Goal: Book appointment/travel/reservation

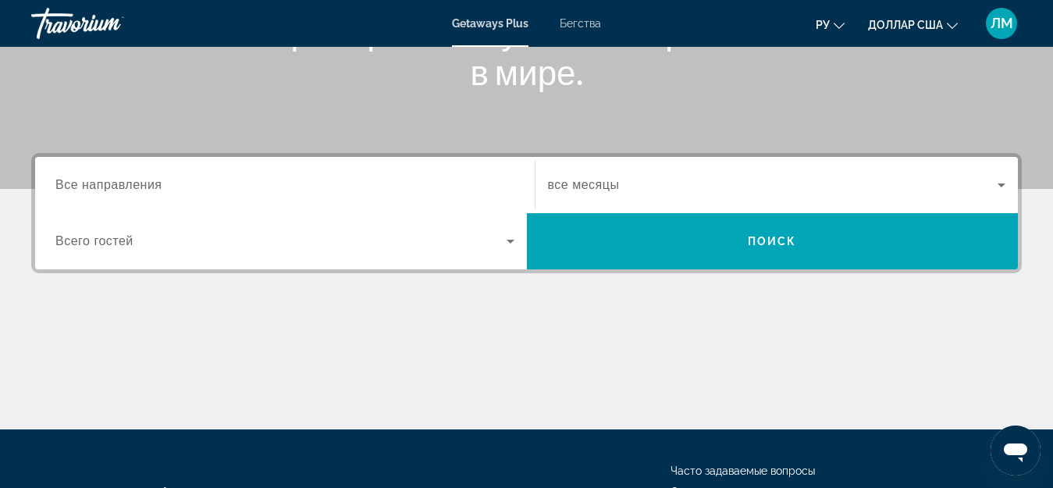
scroll to position [234, 0]
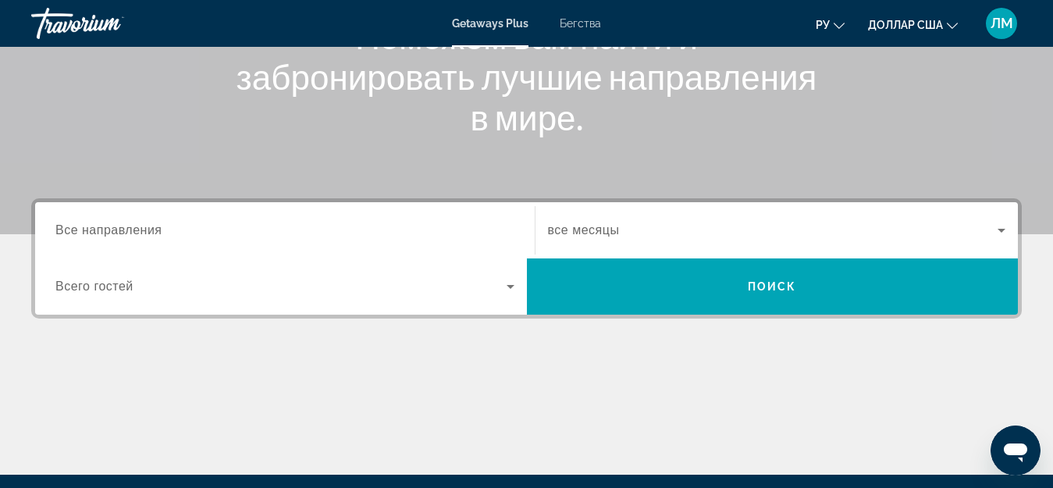
click at [120, 237] on label "Destination Все направления" at bounding box center [108, 230] width 107 height 14
click at [120, 237] on input "Destination Все направления" at bounding box center [284, 231] width 459 height 19
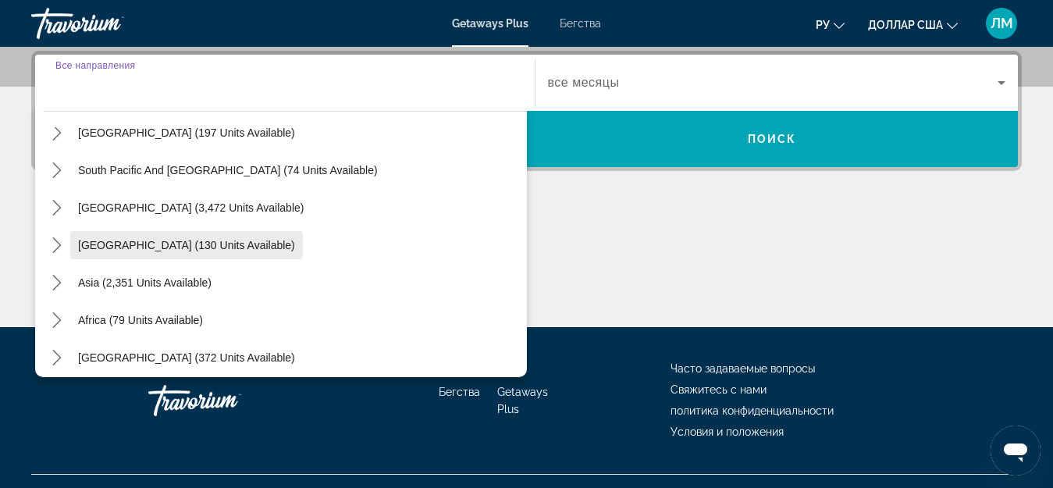
scroll to position [253, 0]
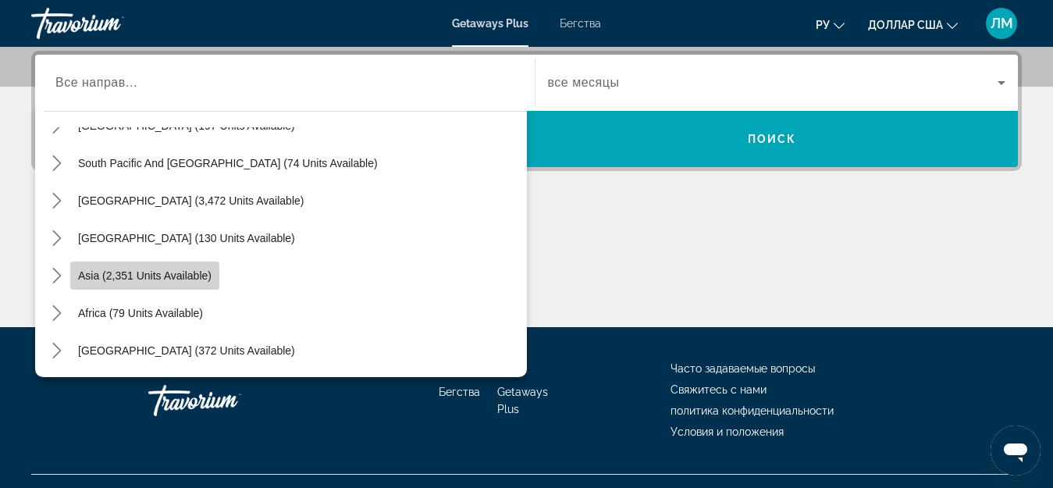
click at [136, 279] on span "Asia (2,351 units available)" at bounding box center [144, 275] width 133 height 12
type input "**********"
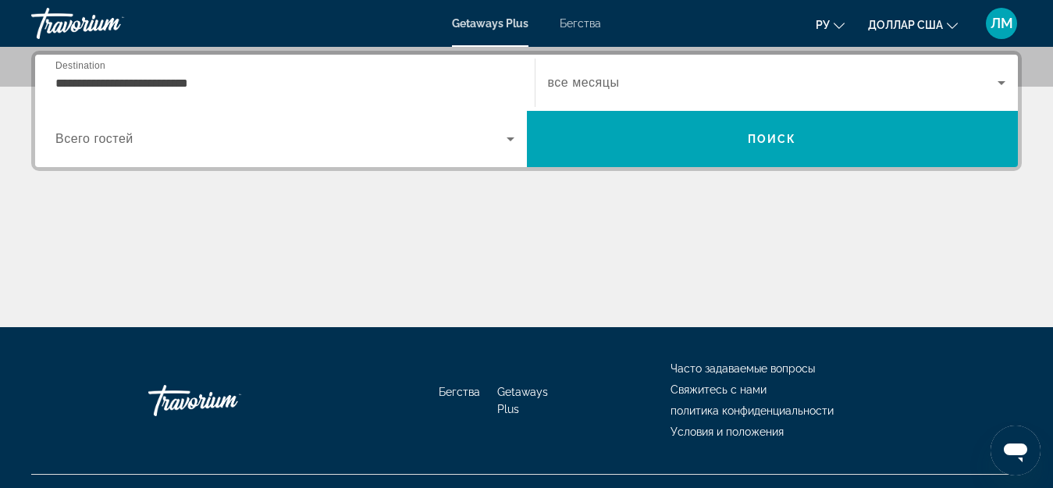
click at [118, 138] on span "Всего гостей" at bounding box center [94, 138] width 78 height 13
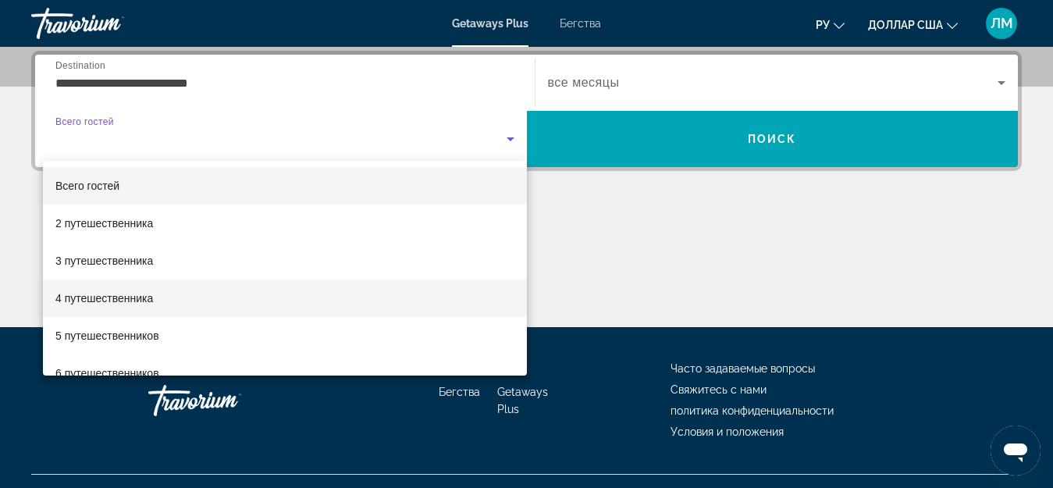
scroll to position [78, 0]
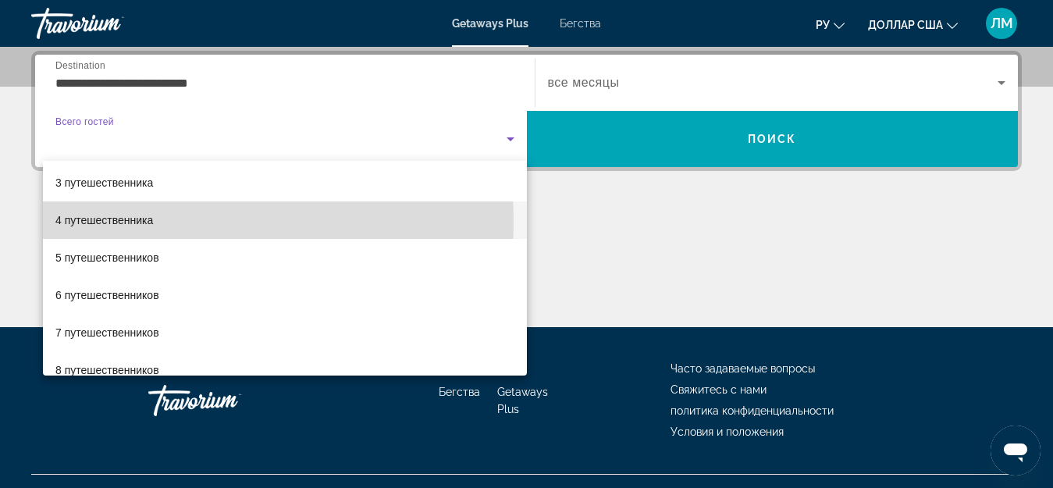
click at [162, 222] on mat-option "4 путешественника" at bounding box center [285, 219] width 484 height 37
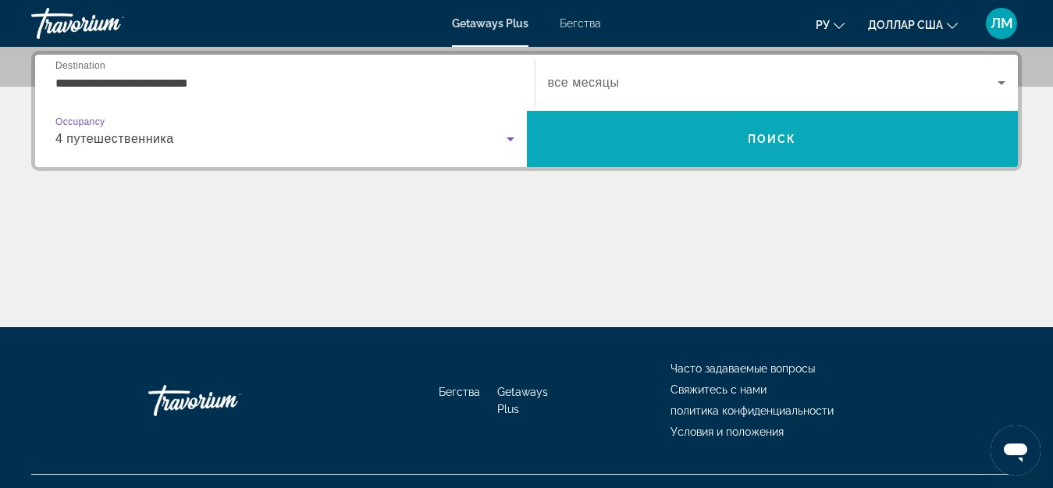
click at [768, 139] on span "Поиск" at bounding box center [772, 139] width 49 height 12
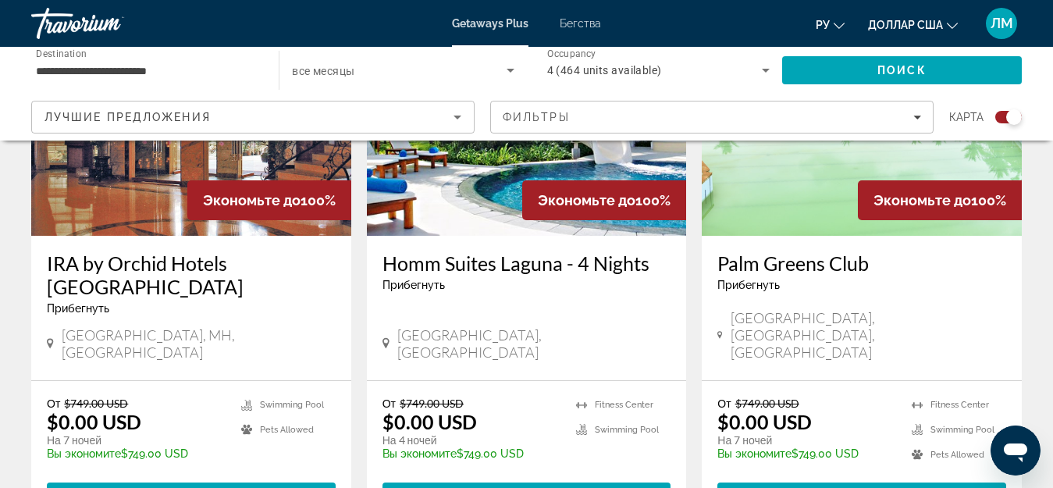
scroll to position [703, 0]
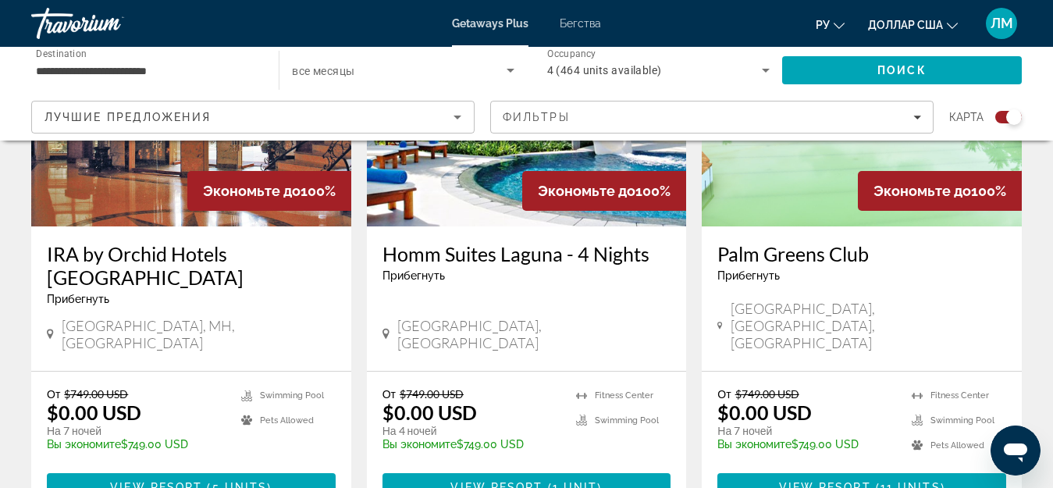
click at [206, 293] on div "Прибегнуть - Это курорт только для взрослых" at bounding box center [191, 299] width 289 height 12
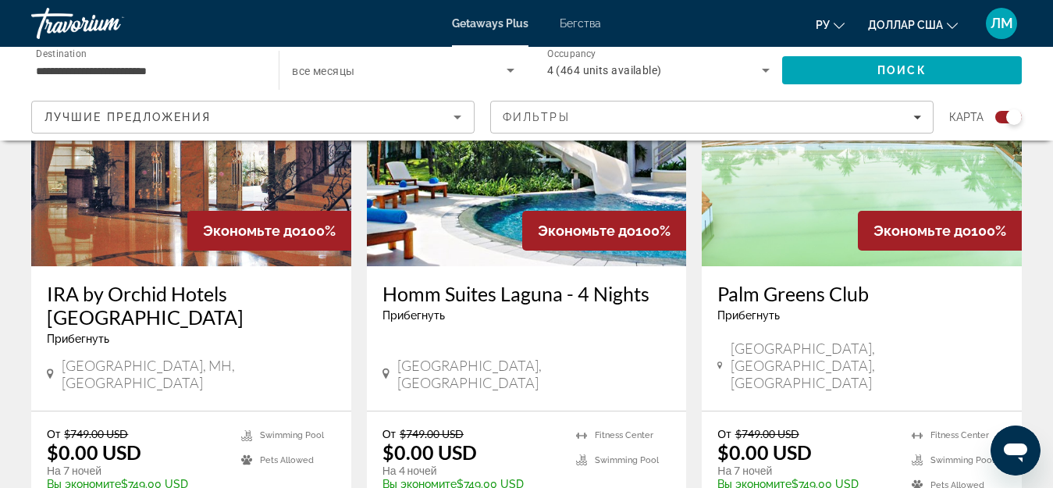
scroll to position [624, 0]
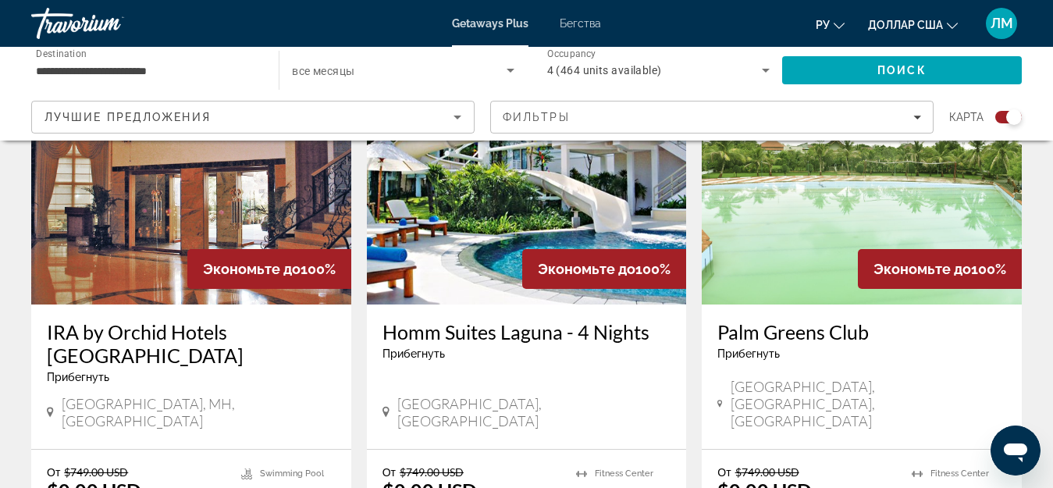
click at [132, 240] on img "Основное содержание" at bounding box center [191, 180] width 320 height 250
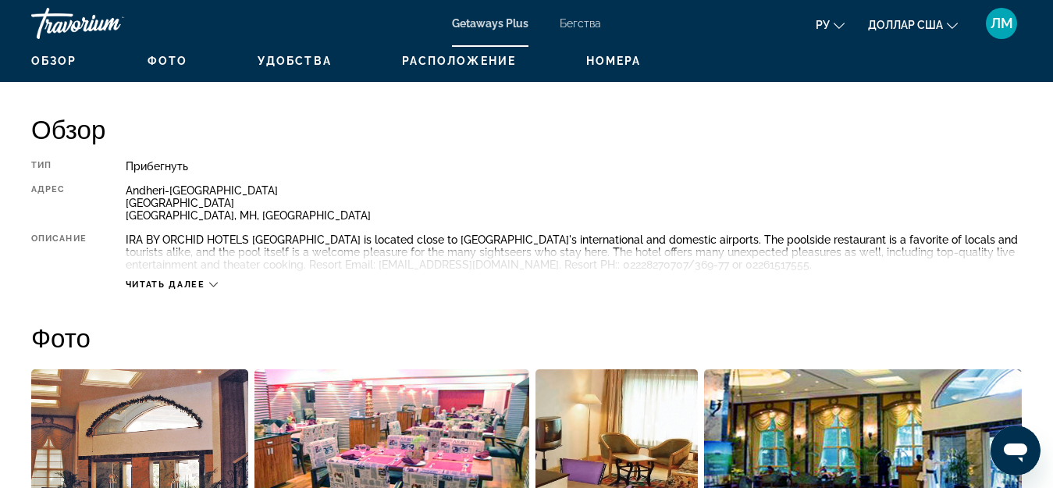
scroll to position [781, 0]
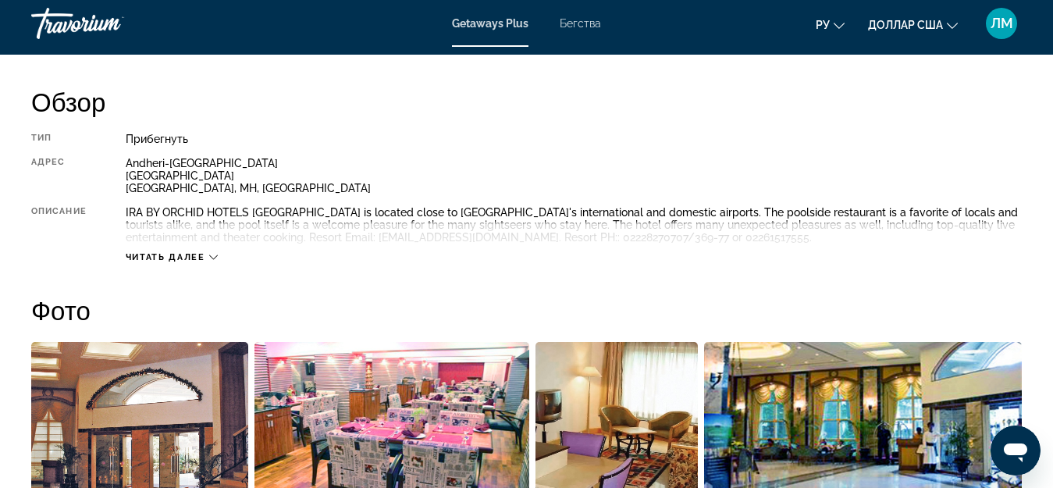
click at [203, 255] on span "Читать далее" at bounding box center [166, 257] width 80 height 10
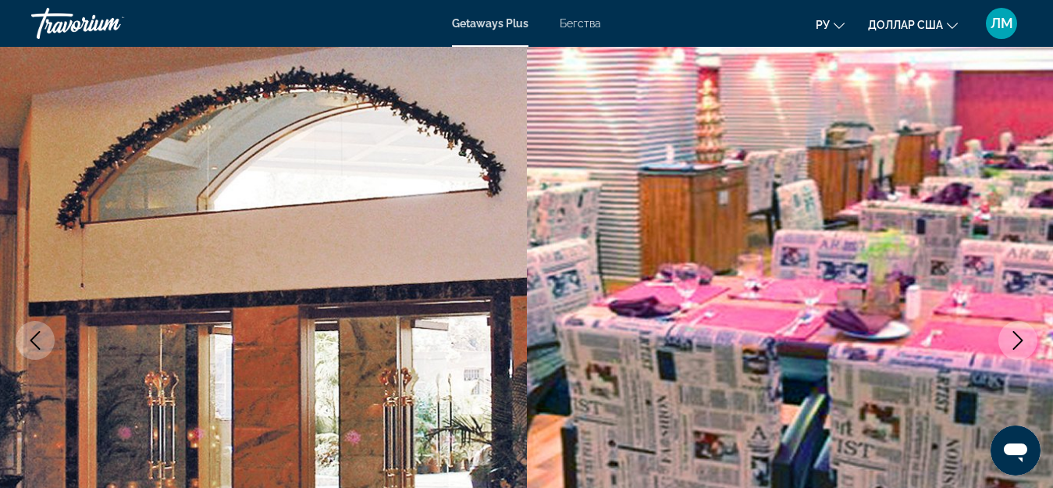
scroll to position [0, 0]
